Goal: Task Accomplishment & Management: Use online tool/utility

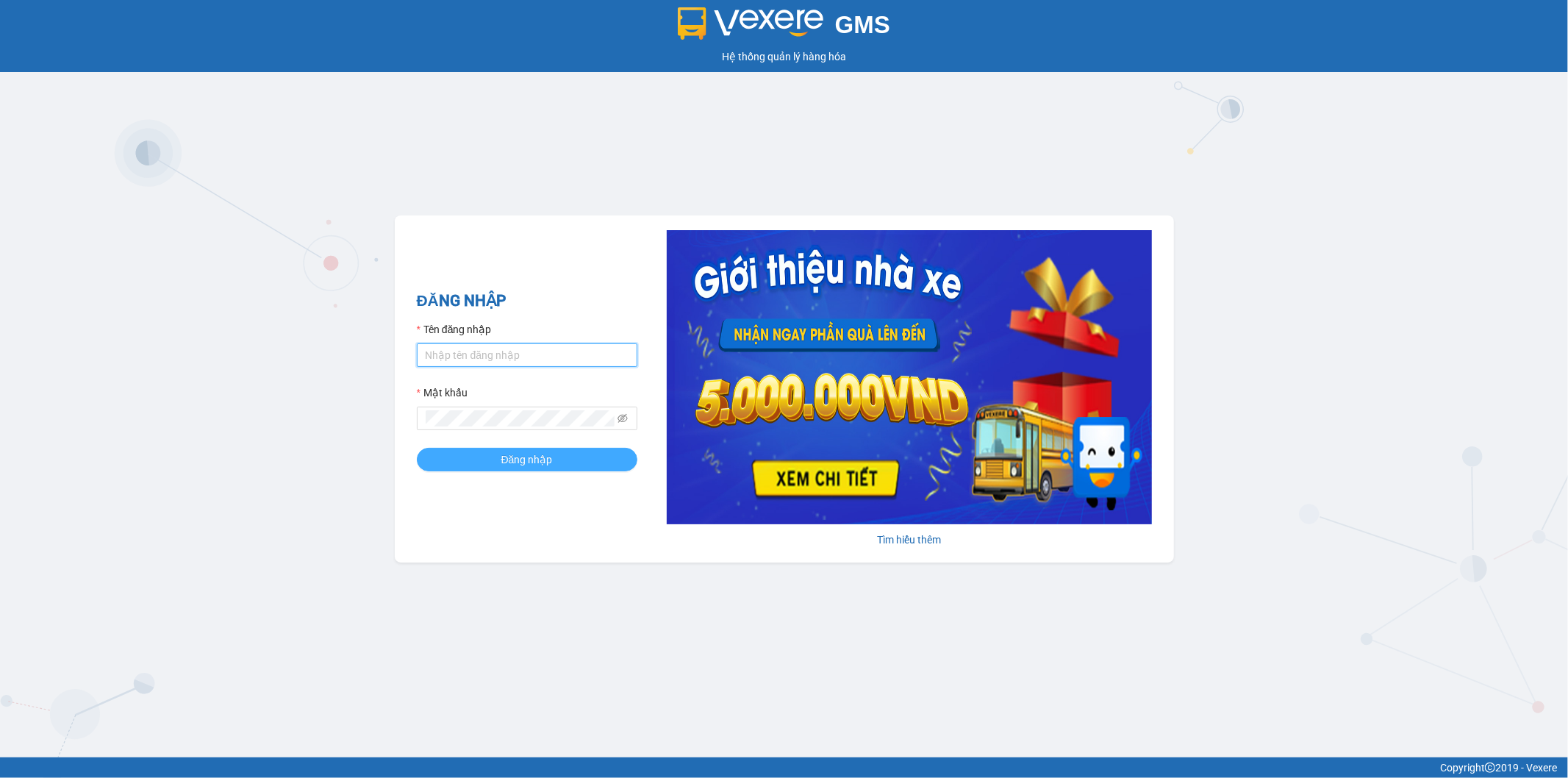
type input "thanhhoai.huynhgia"
click at [473, 458] on button "Đăng nhập" at bounding box center [527, 459] width 220 height 24
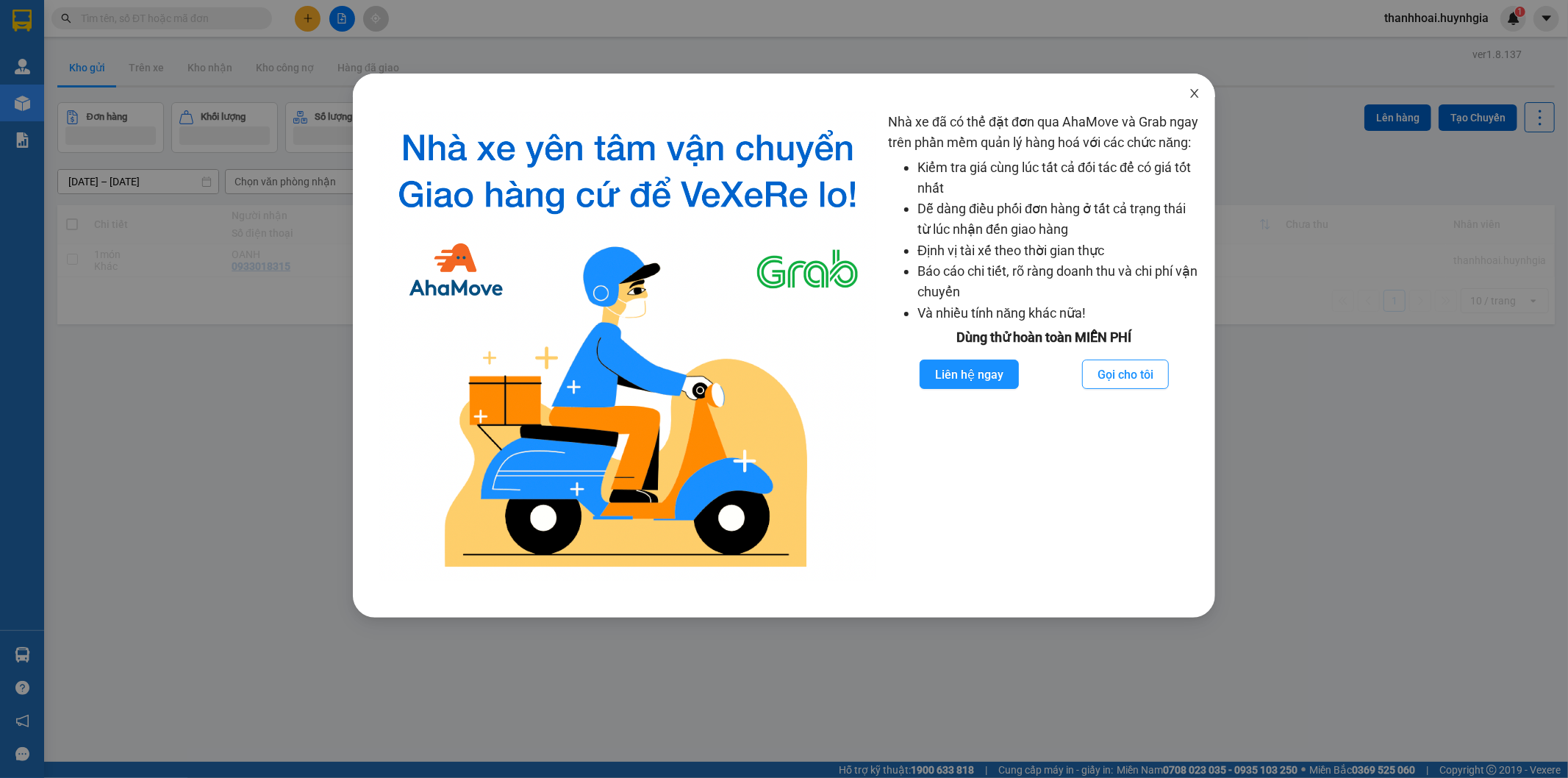
click at [1189, 97] on icon "close" at bounding box center [1194, 93] width 12 height 12
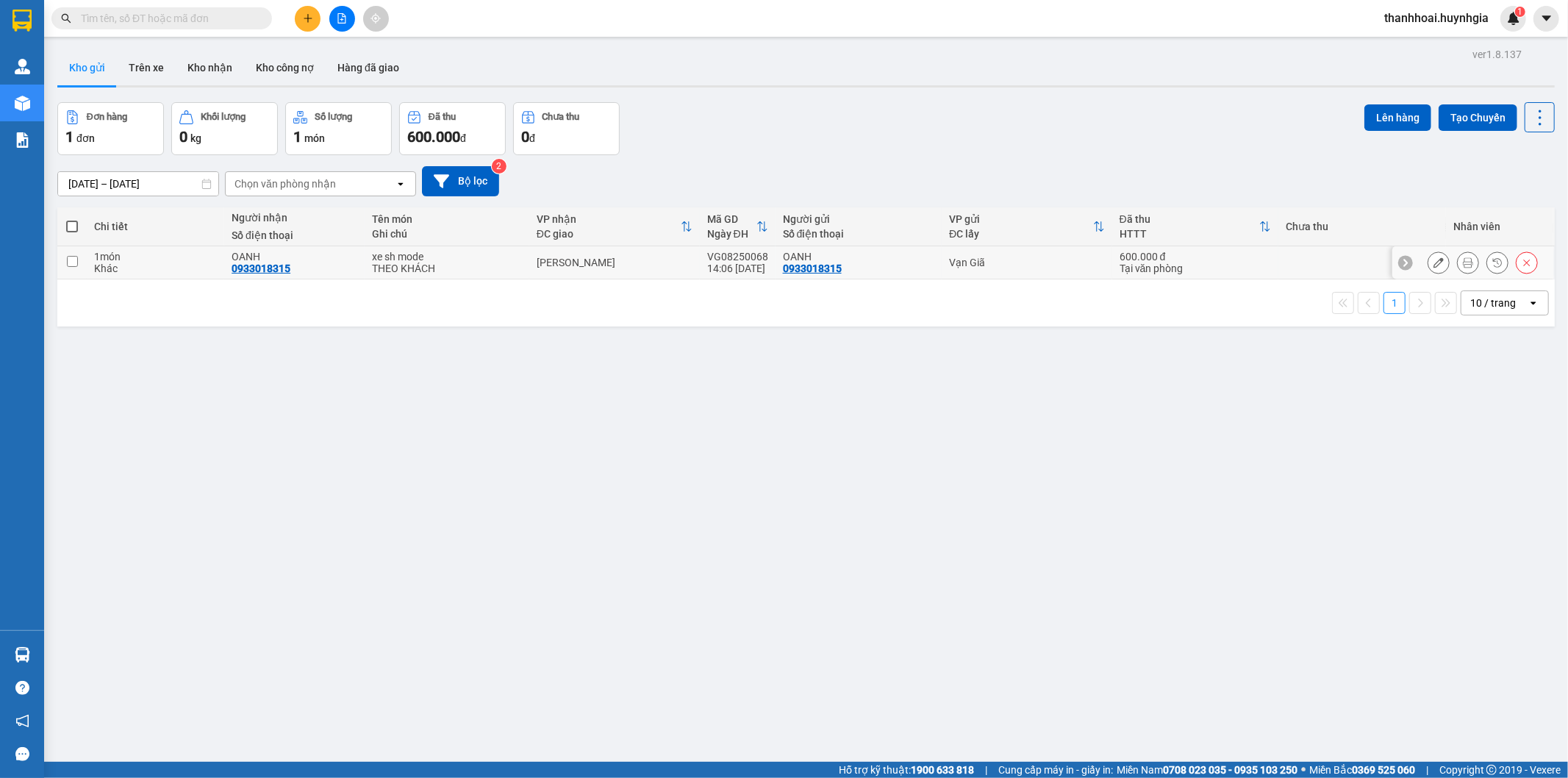
click at [1461, 262] on button at bounding box center [1468, 263] width 20 height 26
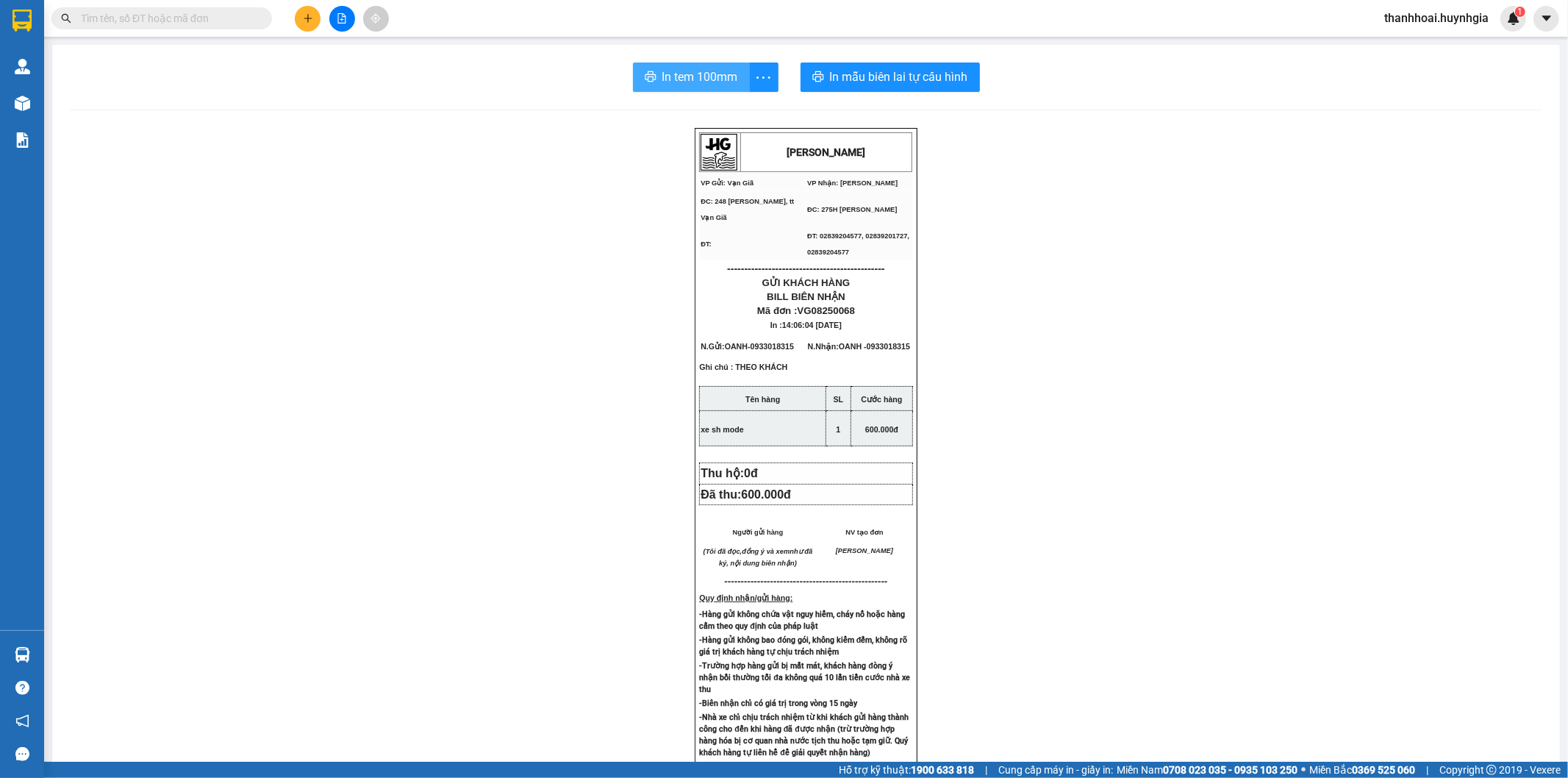
click at [688, 84] on span "In tem 100mm" at bounding box center [700, 77] width 75 height 18
